Goal: Task Accomplishment & Management: Complete application form

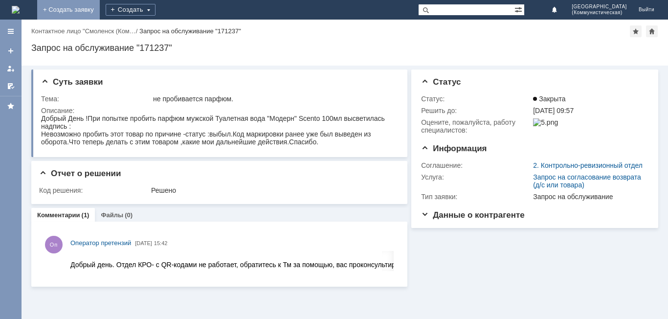
click at [100, 7] on link "+ Создать заявку" at bounding box center [68, 10] width 63 height 20
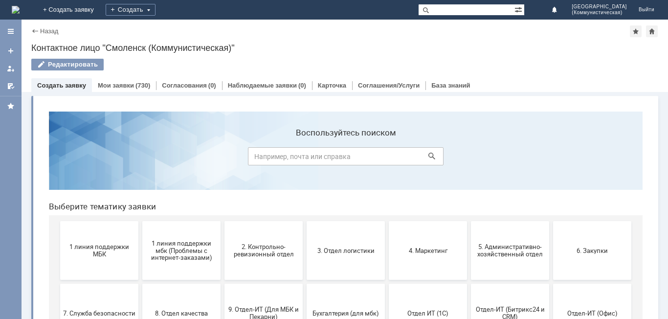
click at [80, 268] on button "1 линия поддержки МБК" at bounding box center [99, 250] width 78 height 59
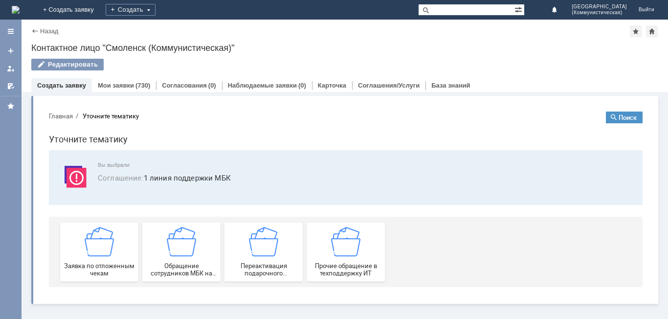
click at [80, 268] on span "Заявка по отложенным чекам" at bounding box center [99, 269] width 72 height 15
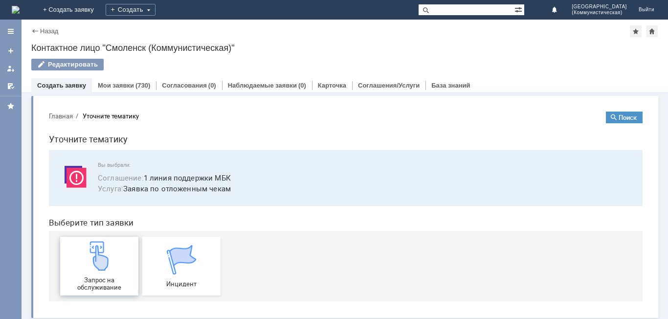
click at [85, 268] on img at bounding box center [99, 255] width 29 height 29
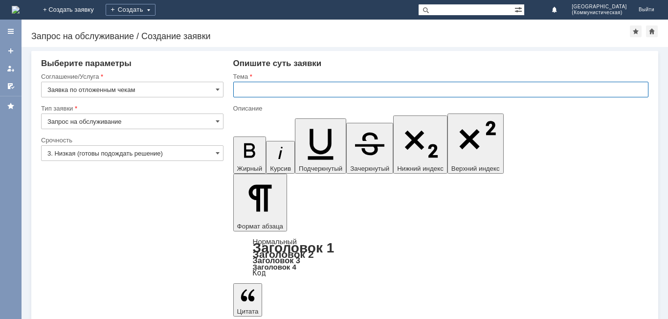
click at [240, 89] on input "text" at bounding box center [440, 90] width 415 height 16
type input "удалить чеки"
